Goal: Task Accomplishment & Management: Manage account settings

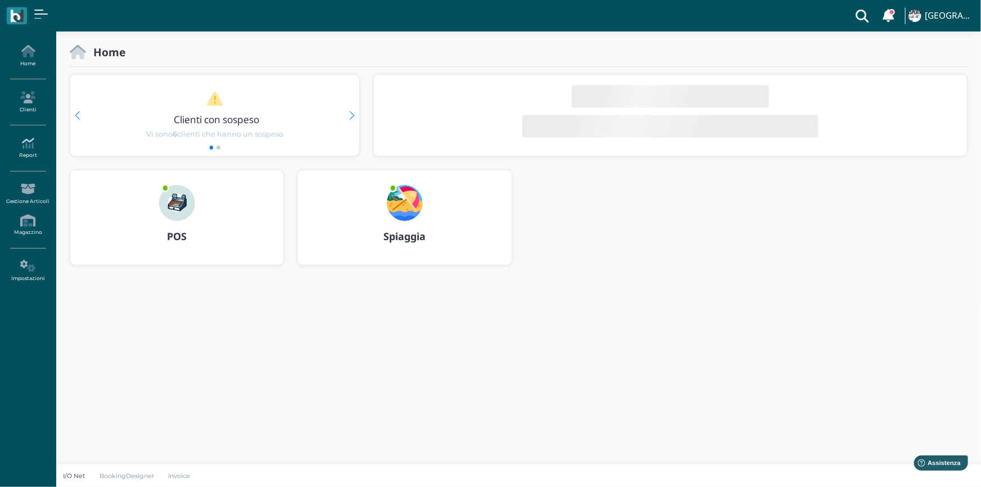
click at [30, 147] on icon at bounding box center [27, 143] width 49 height 12
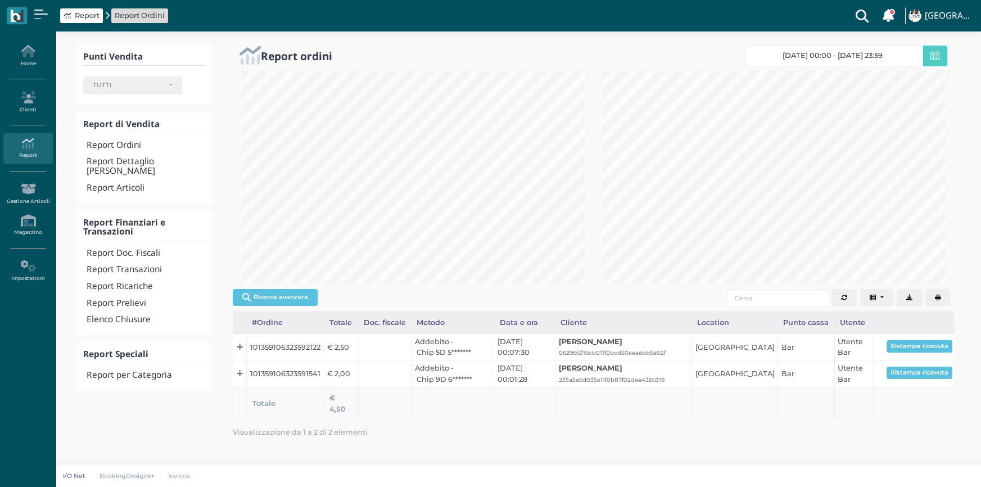
select select
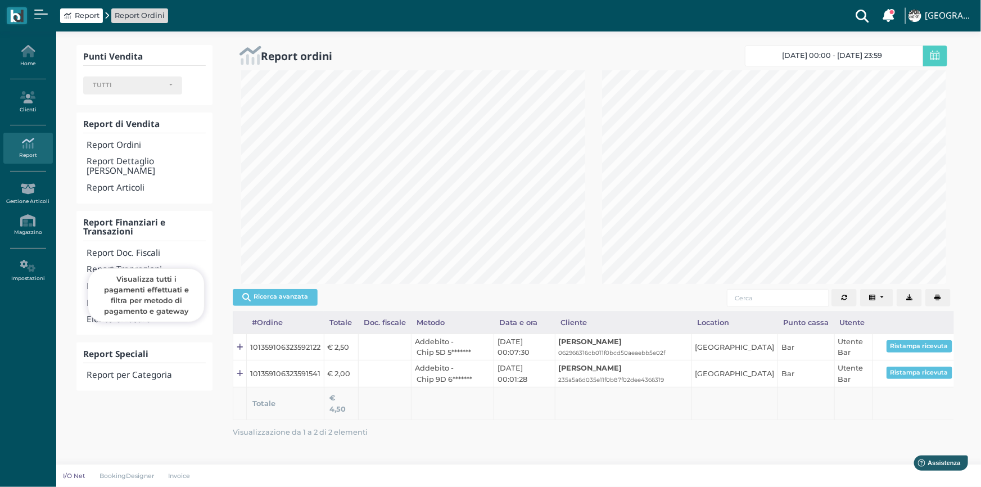
click at [135, 265] on h4 "Report Transazioni" at bounding box center [146, 270] width 119 height 10
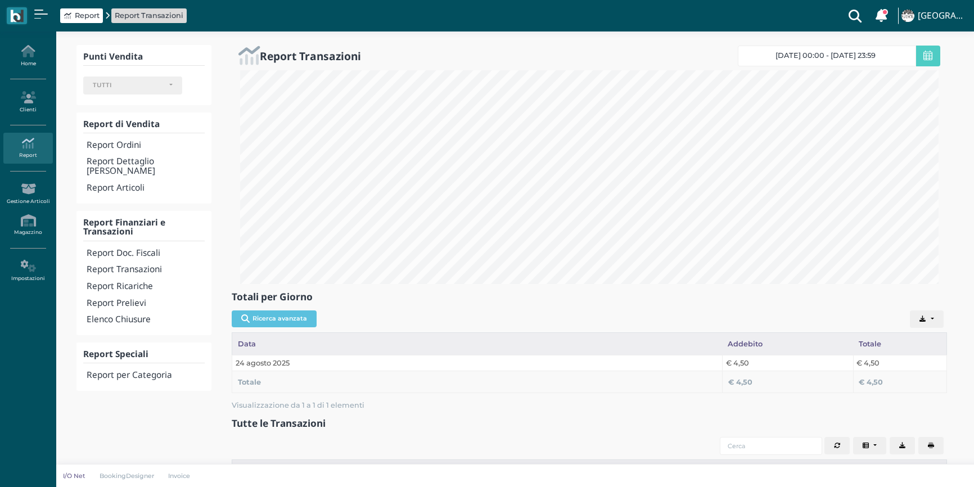
select select
click at [935, 56] on span at bounding box center [928, 56] width 24 height 21
click at [875, 57] on span "24/08/25 00:00 - 24/08/25 23:59" at bounding box center [825, 55] width 100 height 9
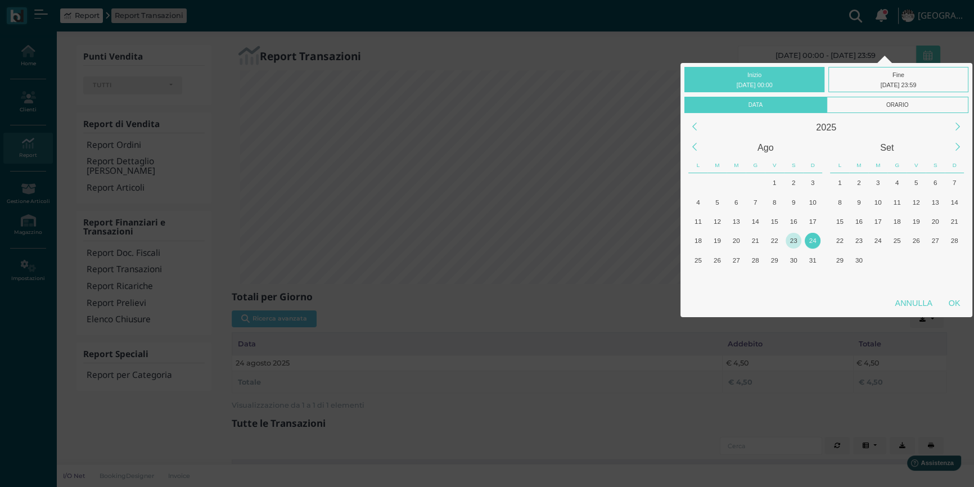
click at [791, 239] on div "23" at bounding box center [792, 240] width 15 height 15
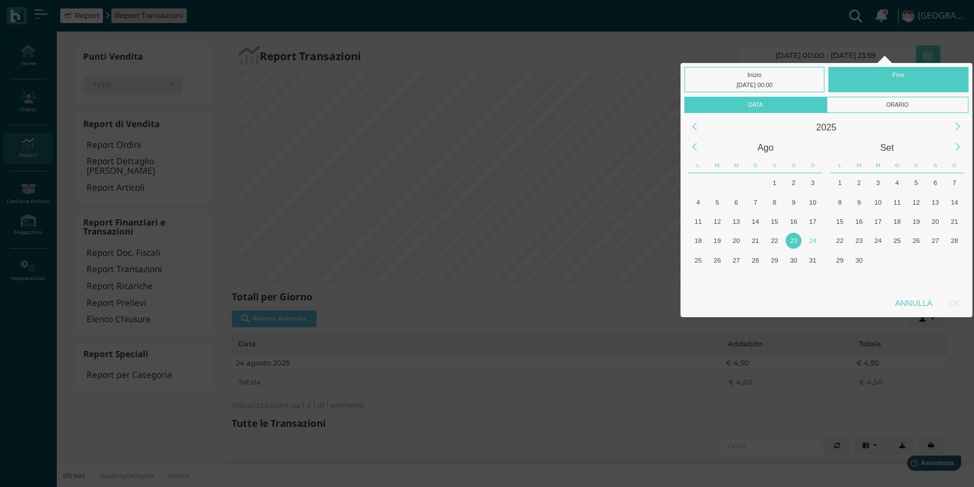
click at [791, 239] on div "23" at bounding box center [792, 240] width 15 height 15
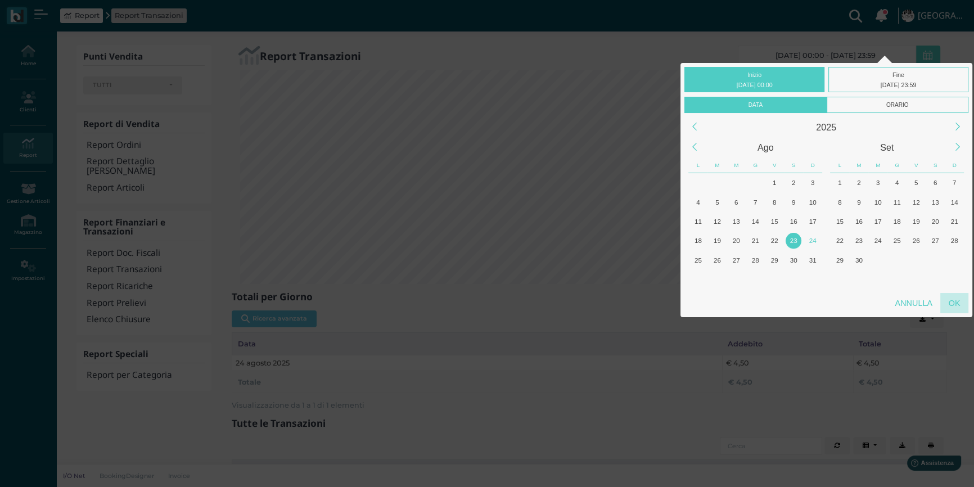
click at [953, 299] on div "OK" at bounding box center [954, 303] width 28 height 20
type input "23/08/2025 00:00 - 23/08/2025 23:59"
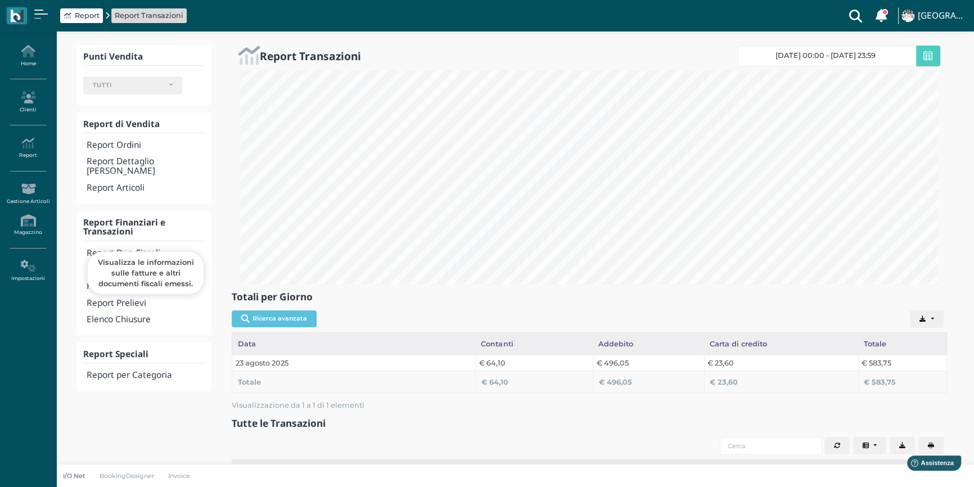
click at [127, 248] on h4 "Report Doc. Fiscali" at bounding box center [146, 253] width 118 height 10
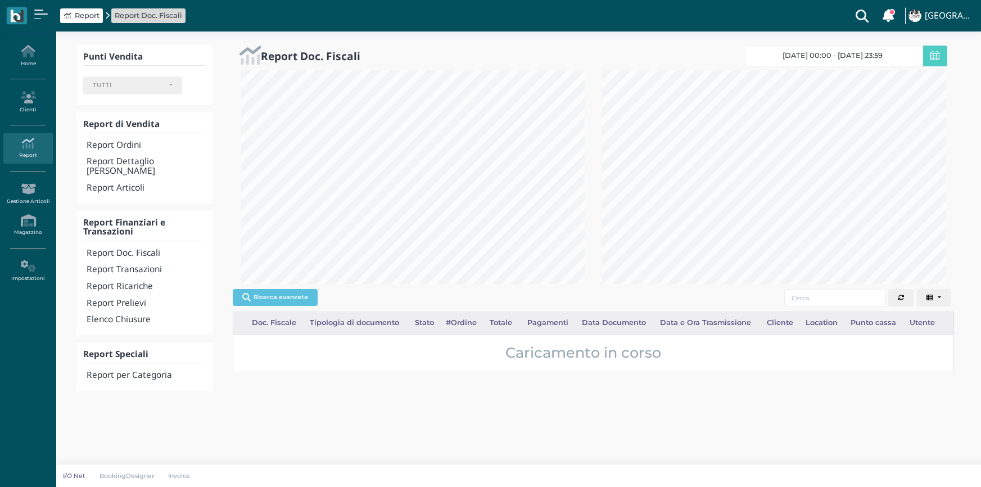
select select
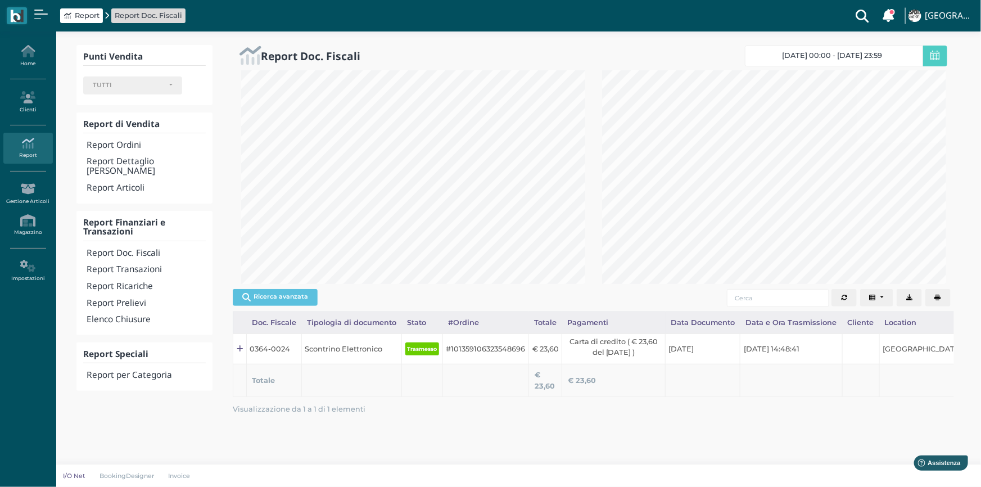
click at [815, 57] on span "[DATE] 00:00 - [DATE] 23:59" at bounding box center [833, 55] width 100 height 9
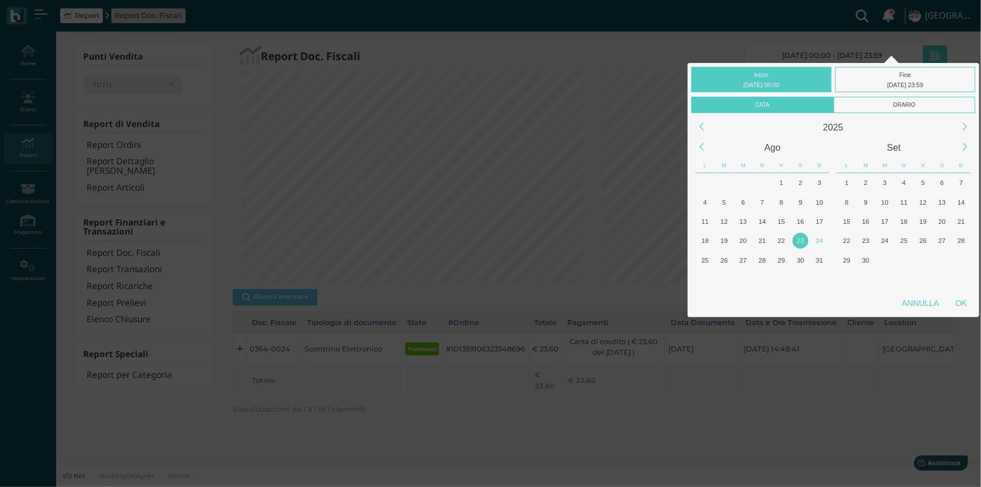
click at [801, 238] on div "23" at bounding box center [800, 240] width 15 height 15
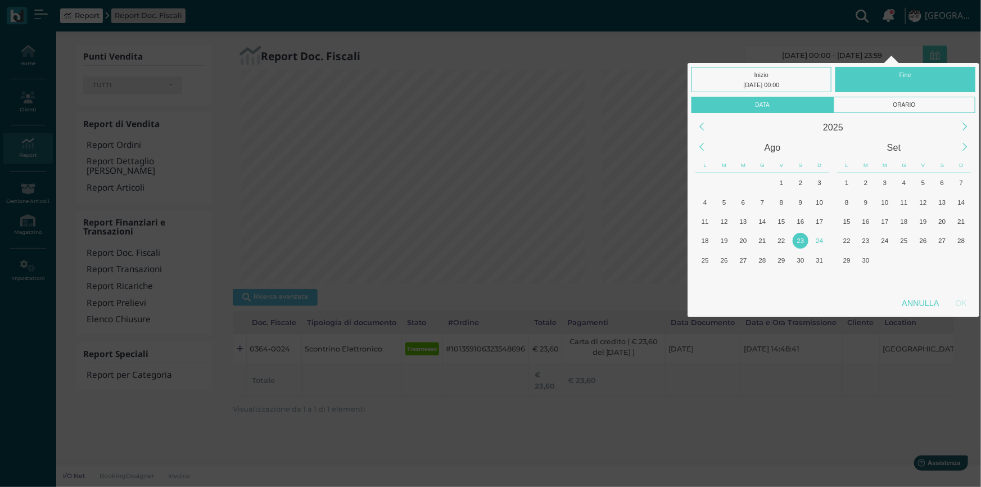
click at [801, 238] on div "23" at bounding box center [800, 240] width 15 height 15
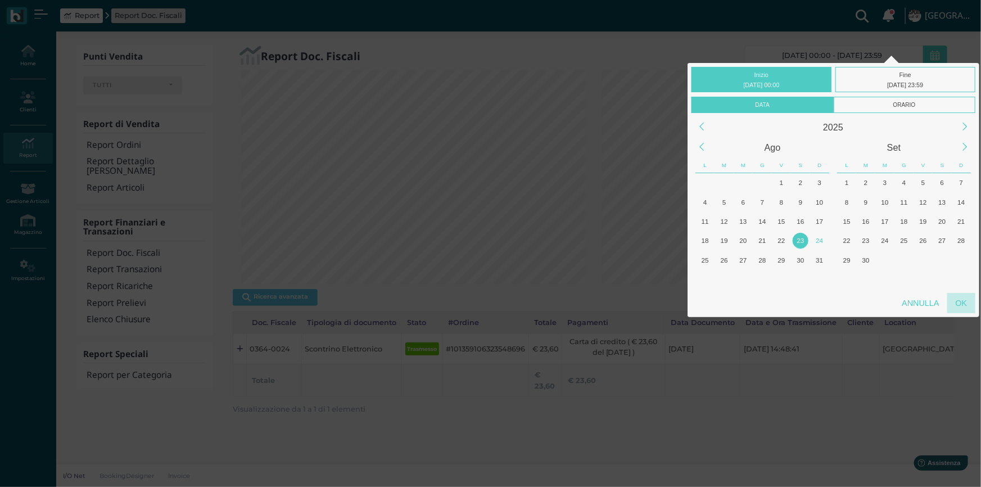
click at [962, 299] on div "OK" at bounding box center [961, 303] width 28 height 20
type input "23/08/2025 00:00 - 23/08/2025 23:59"
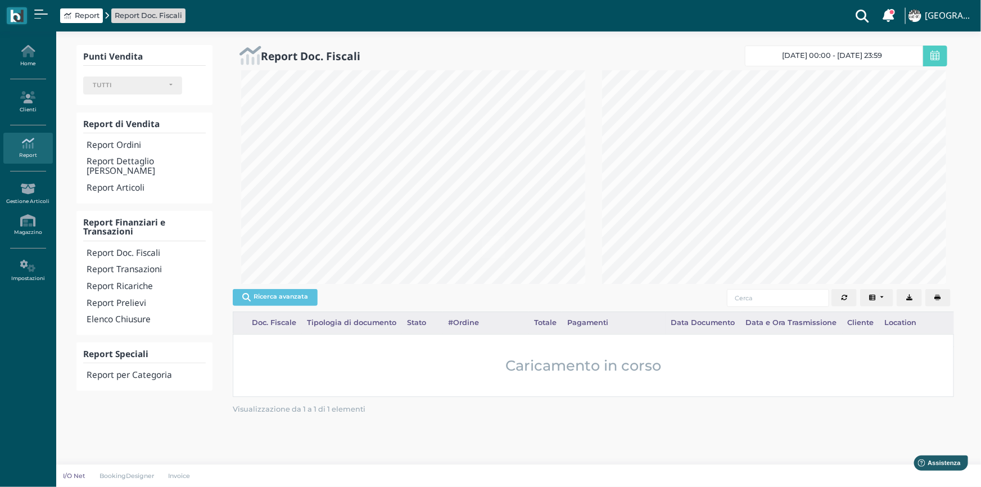
scroll to position [0, 159]
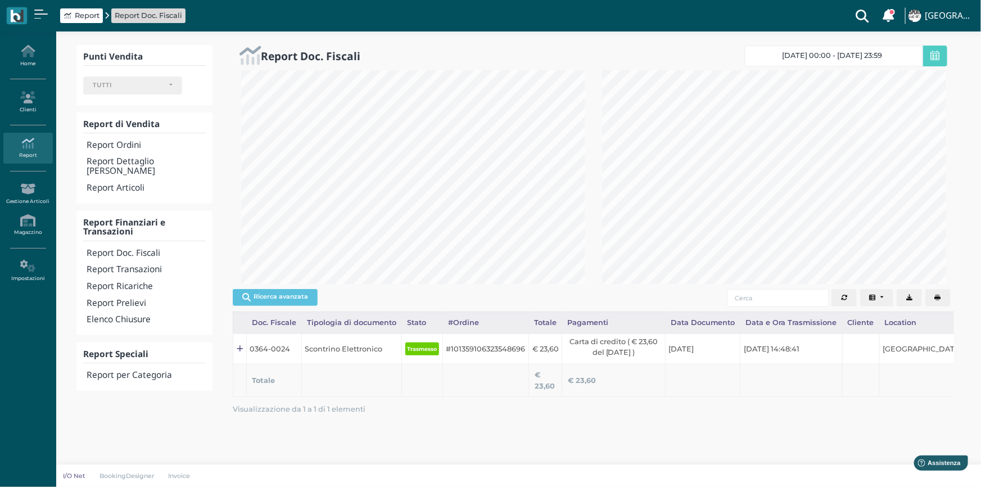
click at [939, 295] on icon "button" at bounding box center [938, 298] width 6 height 6
click at [121, 315] on h4 "Elenco Chiusure" at bounding box center [146, 320] width 119 height 10
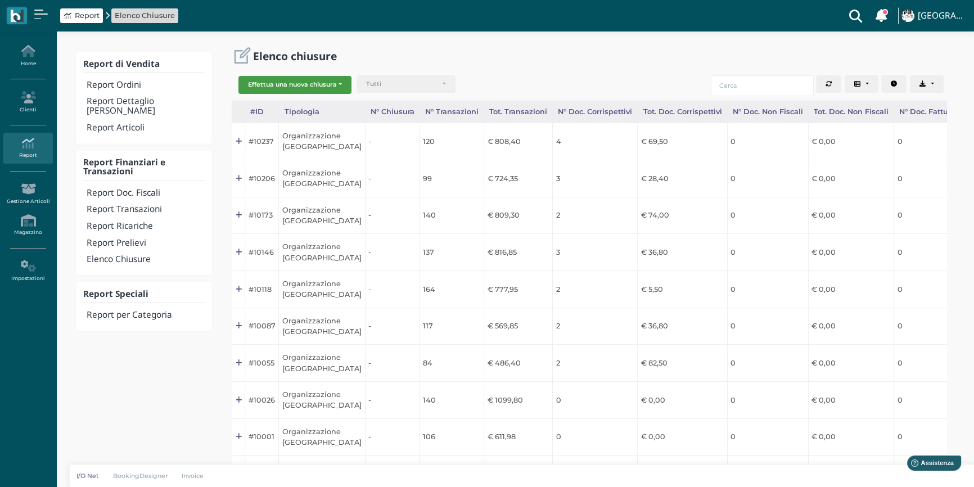
click at [298, 82] on button "Effettua una nuova chiusura" at bounding box center [294, 85] width 113 height 18
click at [287, 102] on span "Organizzazione" at bounding box center [282, 103] width 87 height 15
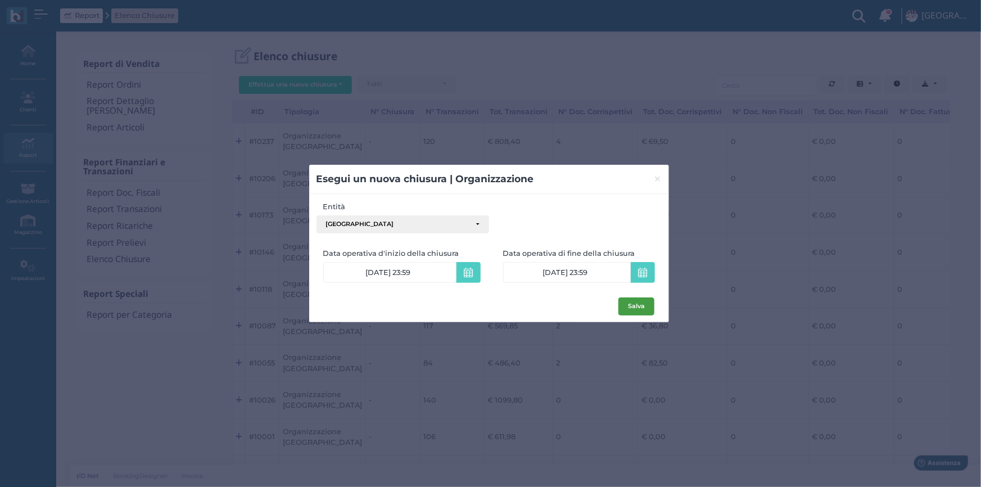
click at [636, 304] on button "Salva" at bounding box center [636, 306] width 36 height 18
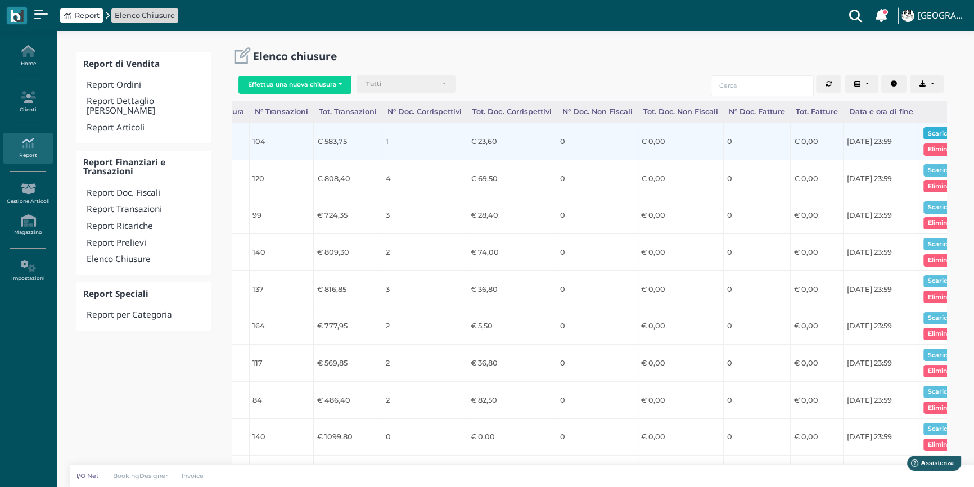
click at [923, 132] on button "Scarica pdf" at bounding box center [944, 133] width 43 height 12
